Goal: Task Accomplishment & Management: Manage account settings

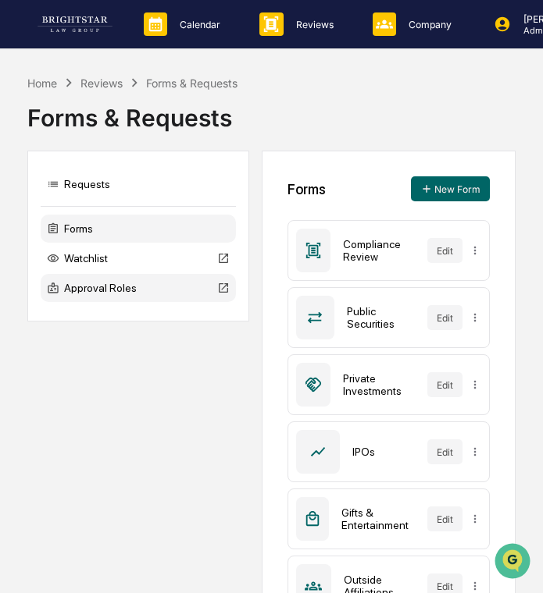
scroll to position [6, 0]
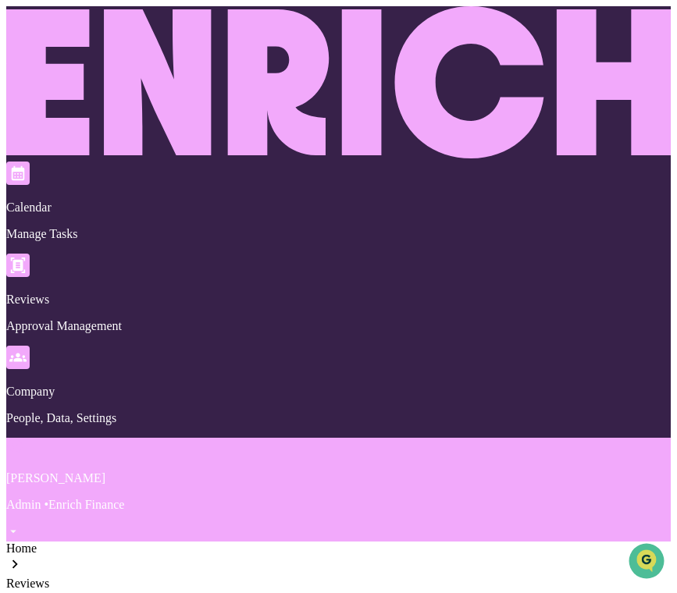
click at [598, 472] on p "[PERSON_NAME]" at bounding box center [338, 479] width 664 height 14
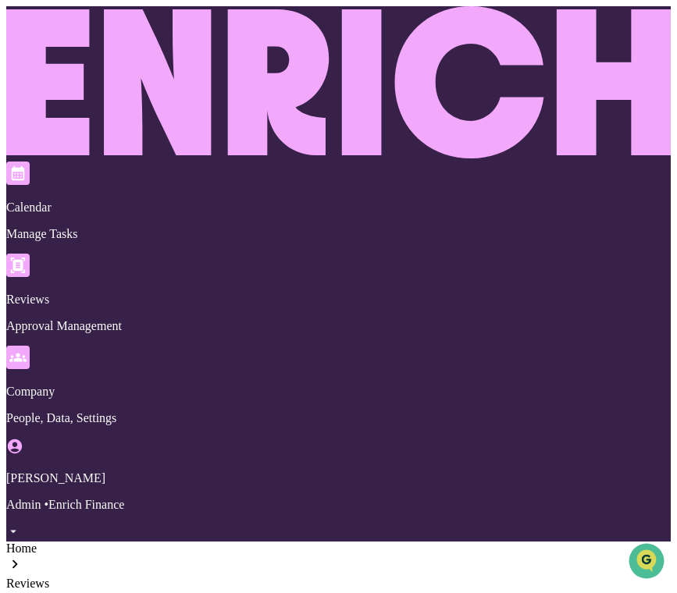
click at [85, 148] on link at bounding box center [338, 154] width 664 height 13
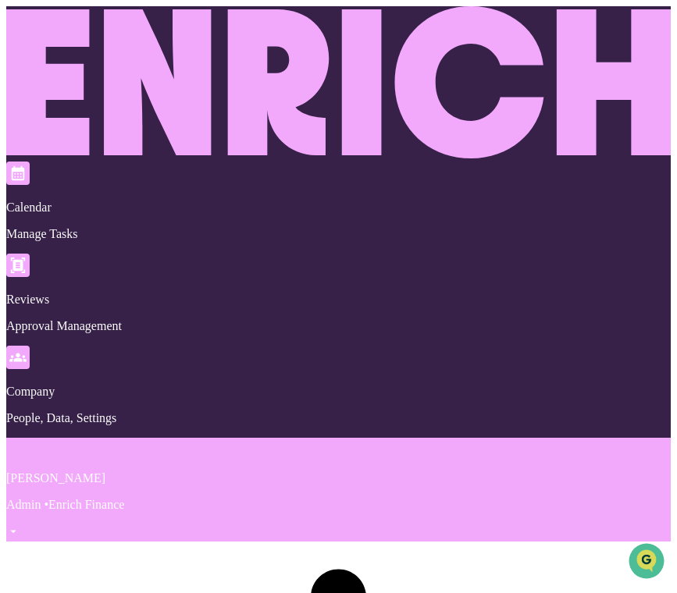
click at [632, 438] on div "[PERSON_NAME] Admin • Enrich Finance" at bounding box center [338, 490] width 664 height 104
